Goal: Task Accomplishment & Management: Manage account settings

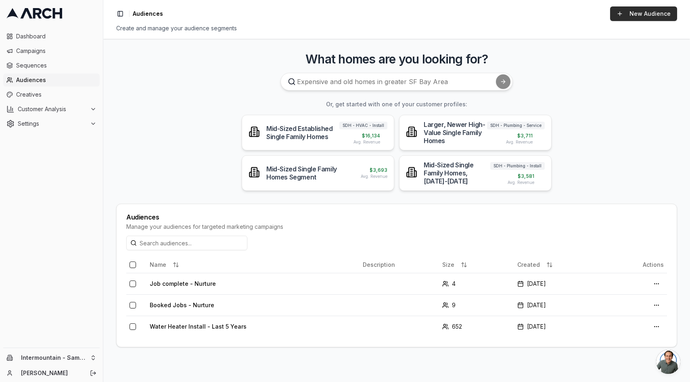
click at [639, 6] on link "New Audience" at bounding box center [643, 13] width 67 height 15
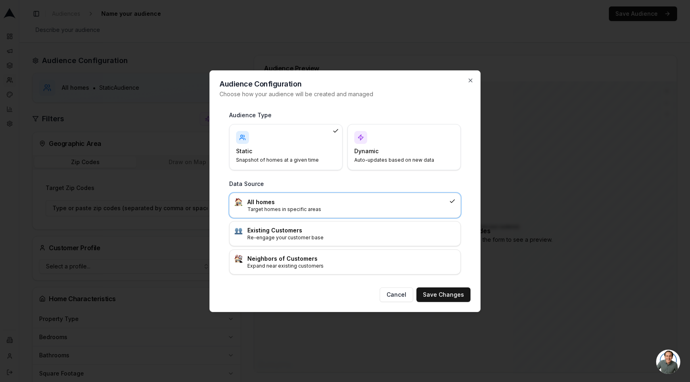
click at [379, 157] on p "Auto-updates based on new data" at bounding box center [399, 160] width 90 height 6
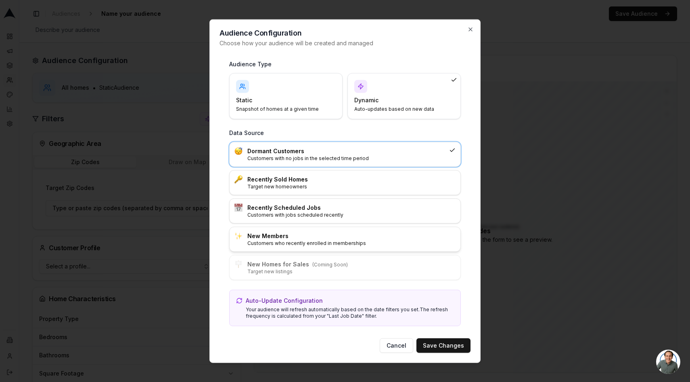
click at [333, 241] on p "Customers who recently enrolled in memberships" at bounding box center [352, 242] width 208 height 6
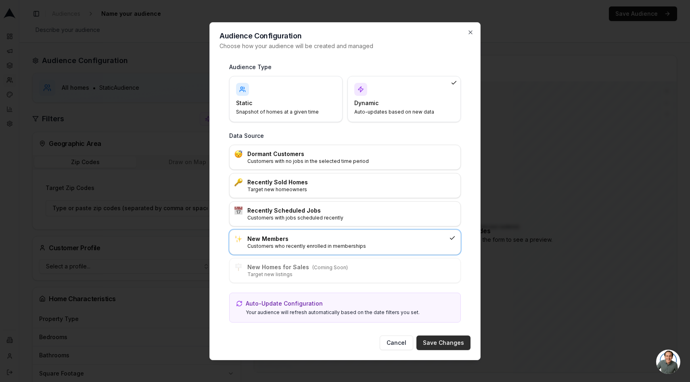
click at [444, 342] on button "Save Changes" at bounding box center [444, 342] width 54 height 15
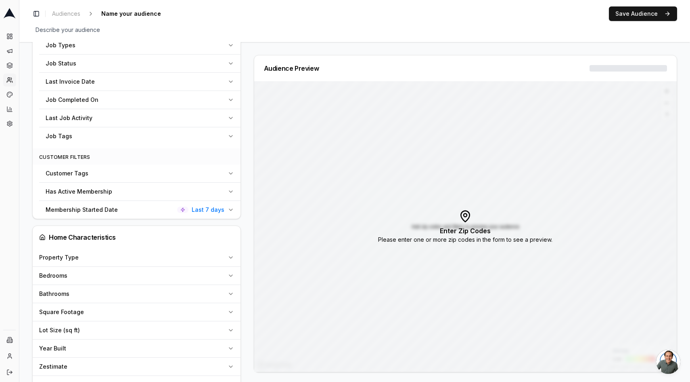
scroll to position [385, 0]
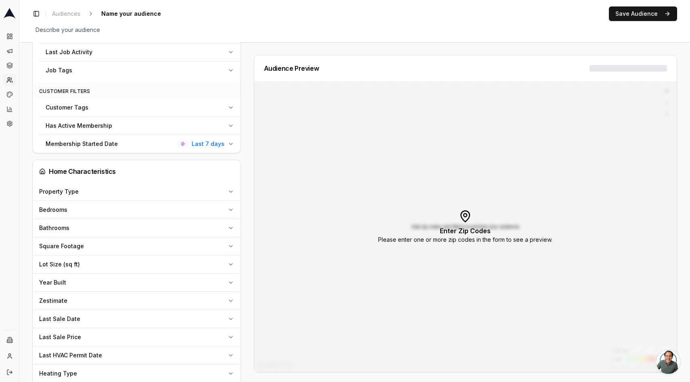
click at [228, 142] on icon "button" at bounding box center [231, 144] width 6 height 6
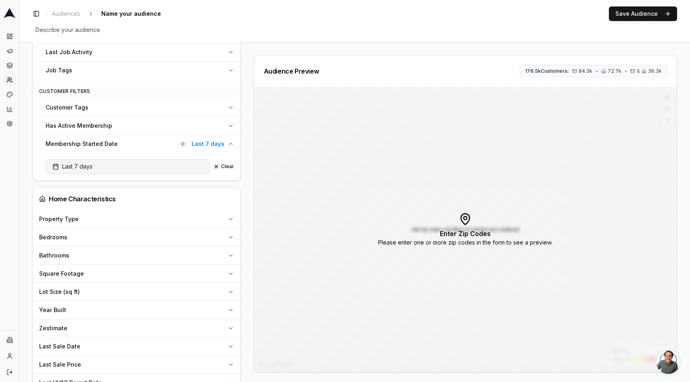
click at [153, 162] on button "Last 7 days" at bounding box center [128, 166] width 164 height 15
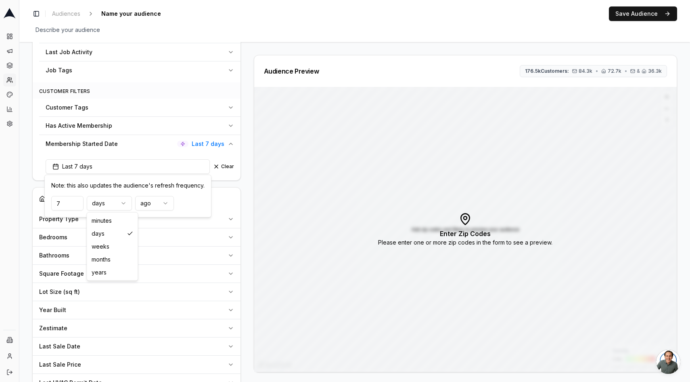
click at [125, 202] on html "Dashboard Campaigns Sequences Audiences Creatives Customer Analysis Settings In…" at bounding box center [345, 191] width 690 height 382
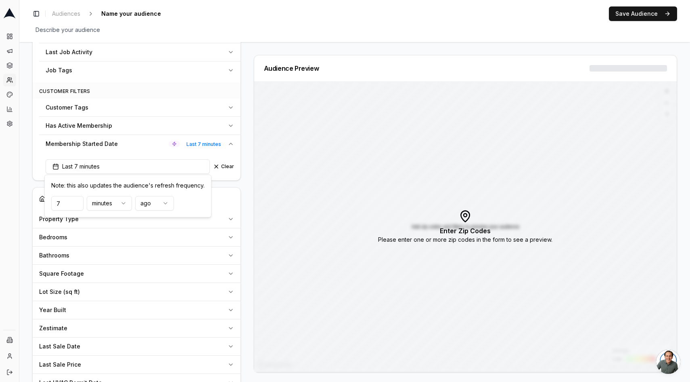
click at [73, 208] on input "7" at bounding box center [67, 203] width 32 height 15
click at [75, 199] on input "8" at bounding box center [67, 203] width 32 height 15
click at [75, 203] on input "7" at bounding box center [67, 203] width 32 height 15
click at [75, 203] on input "6" at bounding box center [67, 203] width 32 height 15
type input "60"
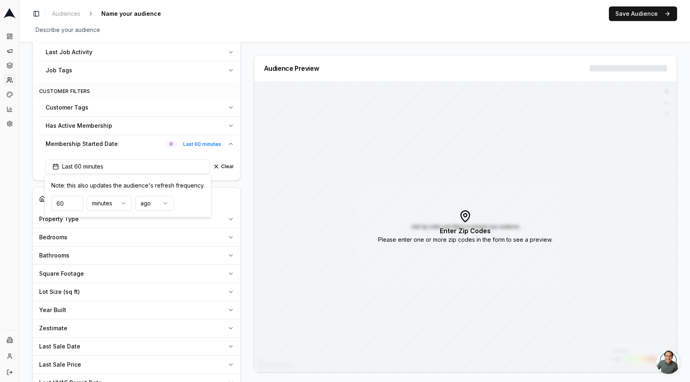
click at [229, 201] on div "Home Characteristics" at bounding box center [136, 199] width 195 height 10
click at [657, 17] on button "Save Audience" at bounding box center [643, 13] width 68 height 15
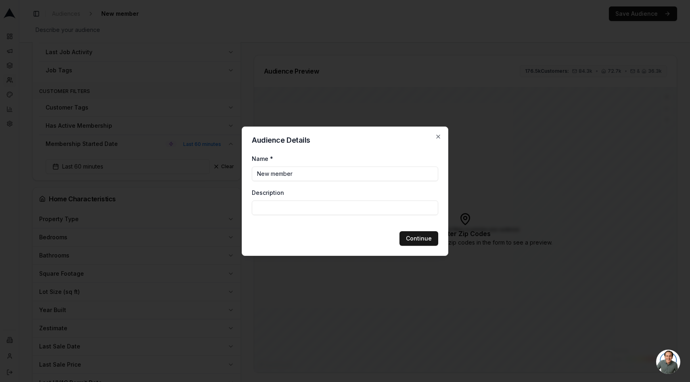
type input "New Membership"
click at [428, 245] on div "Audience Details Name * New Membership Description Continue Close" at bounding box center [345, 190] width 207 height 129
click at [426, 239] on button "Continue" at bounding box center [419, 238] width 39 height 15
